Goal: Task Accomplishment & Management: Manage account settings

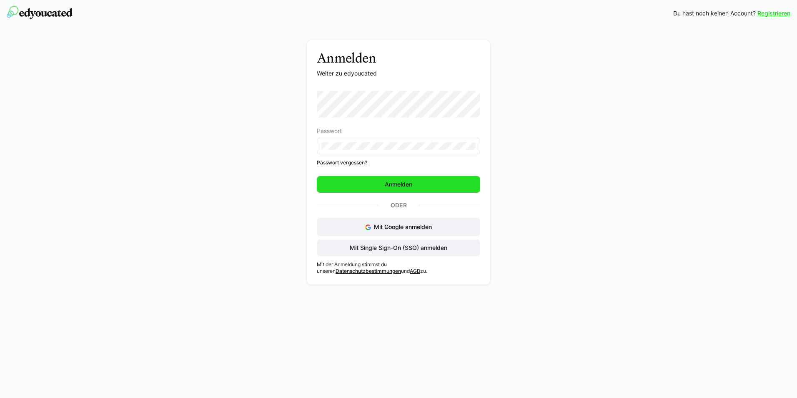
click at [387, 190] on span "Anmelden" at bounding box center [398, 184] width 163 height 17
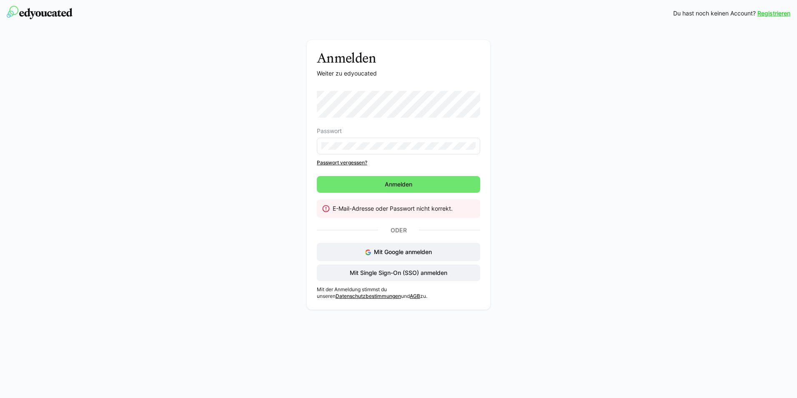
click at [340, 164] on link "Passwort vergessen?" at bounding box center [398, 162] width 163 height 7
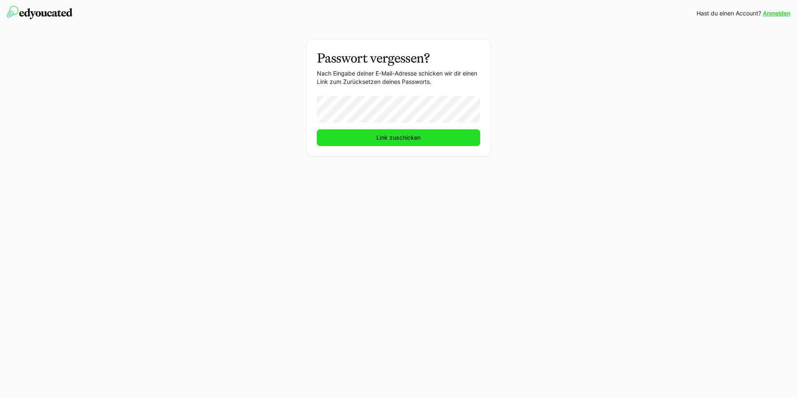
click at [375, 135] on span "Link zuschicken" at bounding box center [398, 137] width 47 height 8
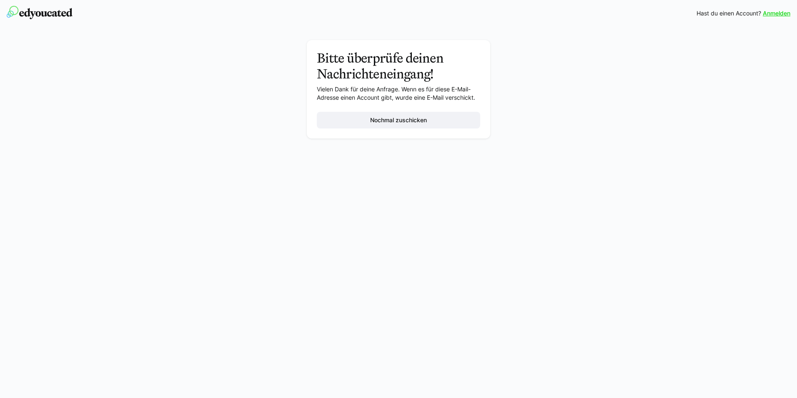
click at [258, 281] on div "Anmelden Hast du einen Account? Anmelden Bitte überprüfe deinen Nachrichteneing…" at bounding box center [398, 199] width 797 height 398
click at [382, 122] on span "Nochmal zuschicken" at bounding box center [398, 120] width 59 height 8
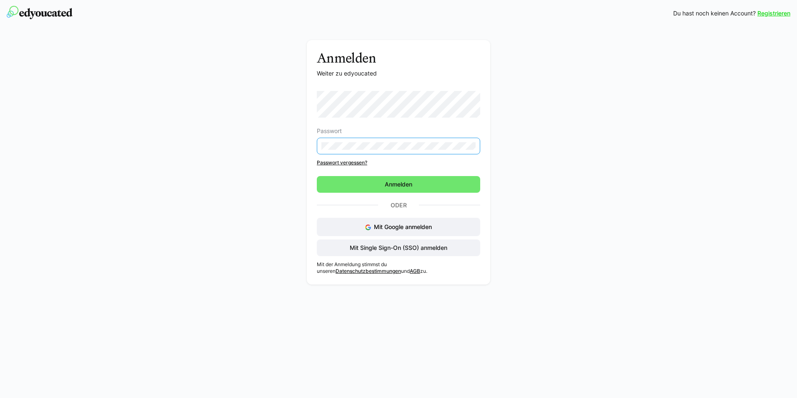
click at [557, 243] on div "Anmelden Weiter zu edyoucated Passwort Passwort vergessen? Anmelden Oder Mit Go…" at bounding box center [399, 164] width 470 height 249
click at [423, 250] on span "Mit Single Sign-On (SSO) anmelden" at bounding box center [399, 248] width 100 height 8
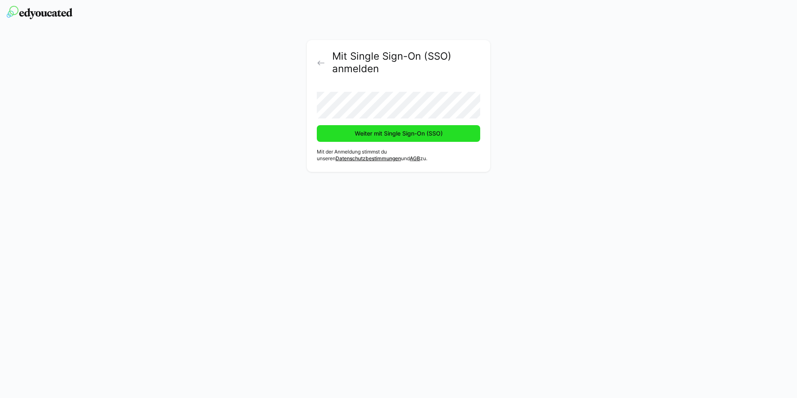
click at [384, 135] on span "Weiter mit Single Sign-On (SSO)" at bounding box center [399, 133] width 90 height 8
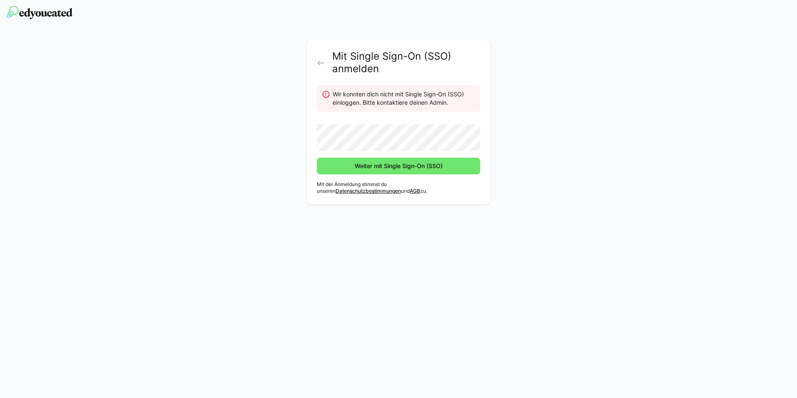
click at [317, 61] on div "Mit Single Sign-On (SSO) anmelden Wir konnten dich nicht mit Single Sign-On (SS…" at bounding box center [398, 122] width 183 height 164
click at [322, 63] on eds-icon at bounding box center [321, 63] width 8 height 8
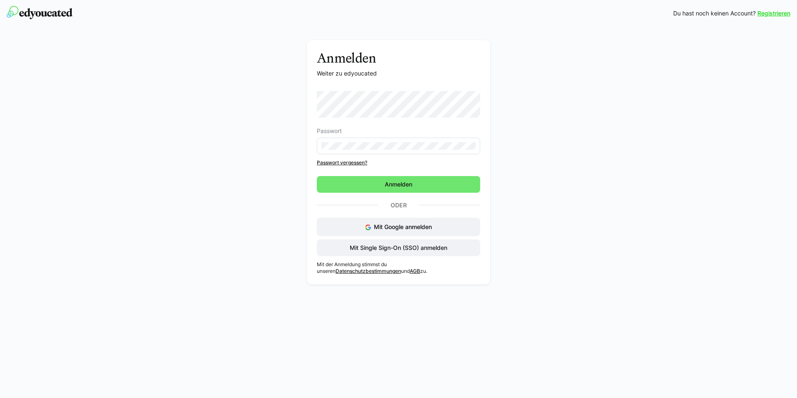
click at [360, 329] on div "Registrieren Du hast noch keinen Account? Registrieren Anmelden Weiter zu edyou…" at bounding box center [398, 199] width 797 height 398
click at [376, 191] on span "Anmelden" at bounding box center [398, 184] width 163 height 17
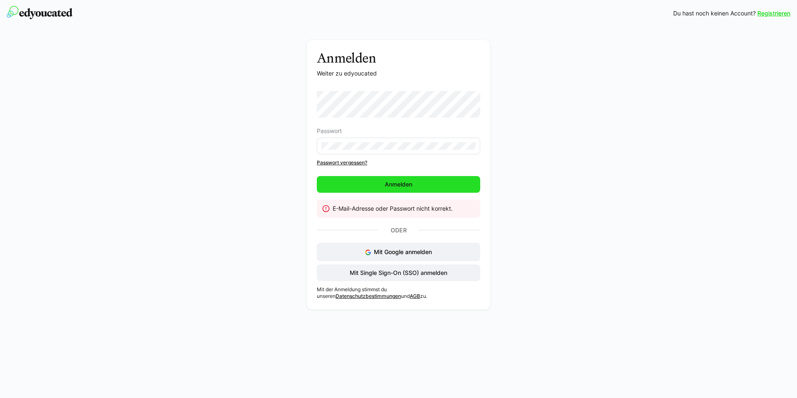
click at [374, 189] on span "Anmelden" at bounding box center [398, 184] width 163 height 17
click at [381, 173] on form "Passwort Passwort vergessen? Anmelden" at bounding box center [398, 142] width 163 height 102
click at [379, 183] on span "Anmelden" at bounding box center [398, 184] width 163 height 17
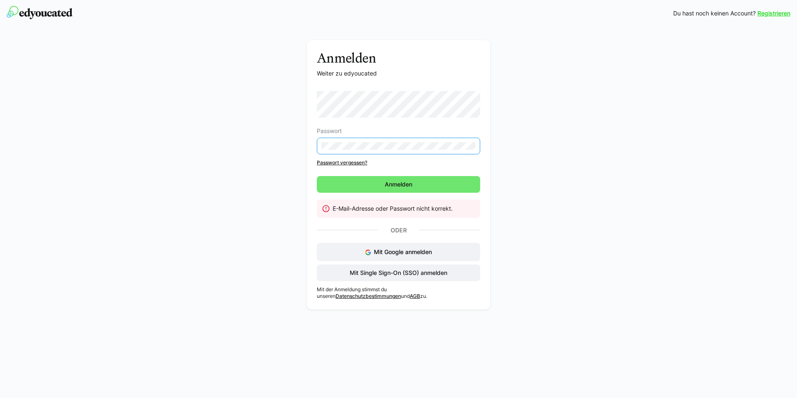
click at [273, 150] on div "Anmelden Weiter zu edyoucated Passwort Passwort vergessen? Anmelden E-Mail-Adre…" at bounding box center [399, 177] width 470 height 274
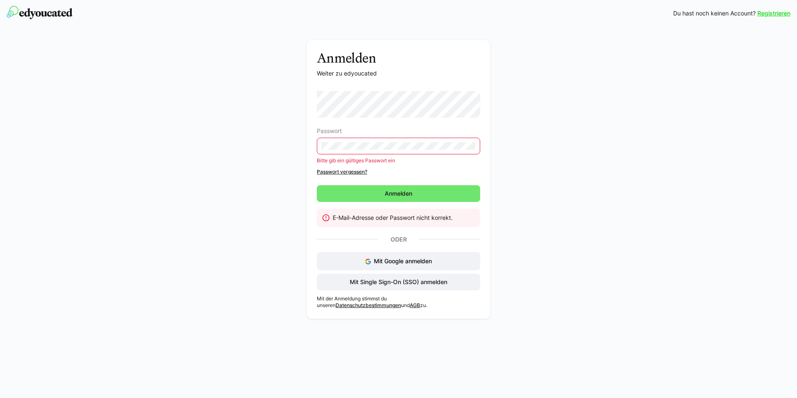
click at [327, 175] on link "Passwort vergessen?" at bounding box center [398, 171] width 163 height 7
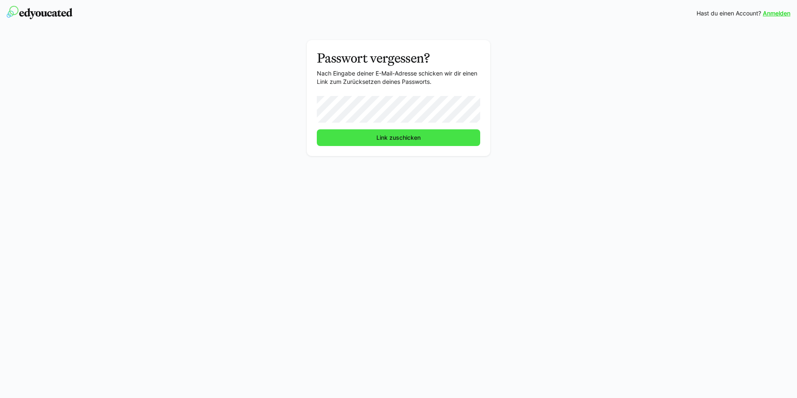
click at [372, 139] on span "Link zuschicken" at bounding box center [398, 137] width 163 height 17
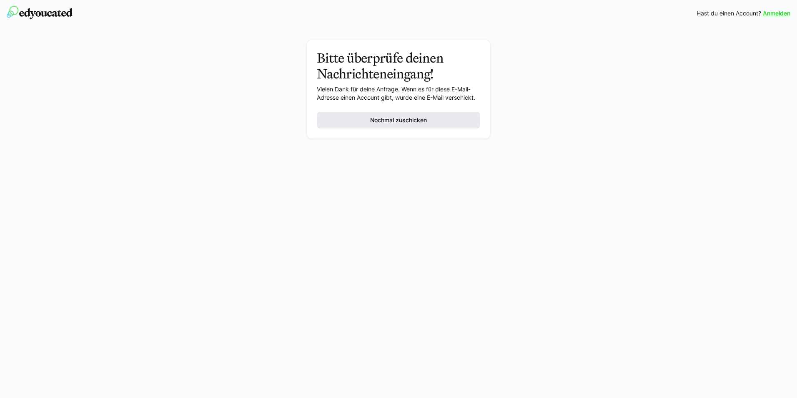
click at [408, 122] on span "Nochmal zuschicken" at bounding box center [398, 120] width 59 height 8
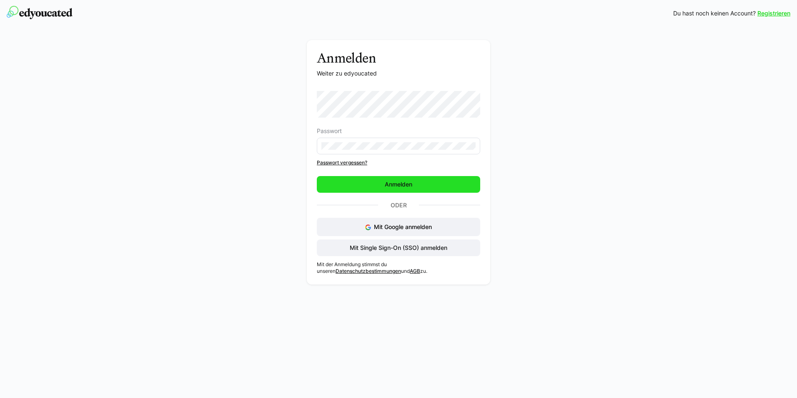
click at [417, 186] on span "Anmelden" at bounding box center [398, 184] width 163 height 17
